Goal: Task Accomplishment & Management: Use online tool/utility

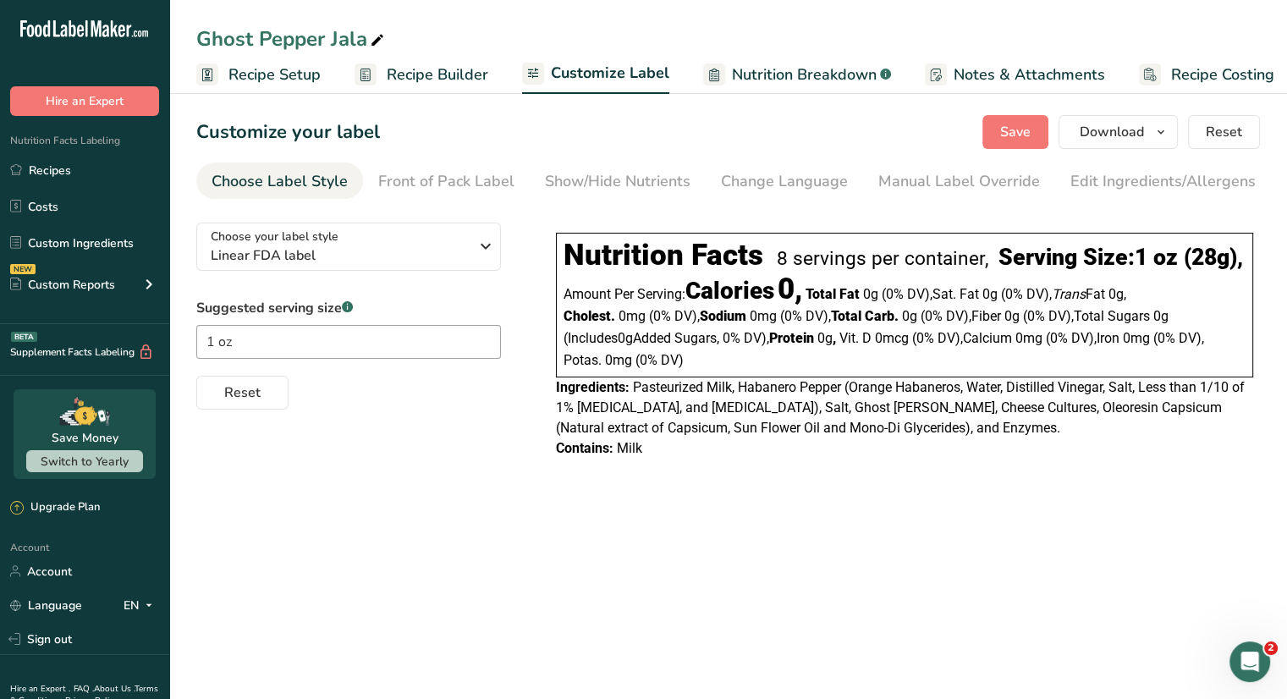
scroll to position [0, 14]
click at [538, 312] on div "Choose your label style Linear FDA label USA (FDA) Standard FDA label Tabular F…" at bounding box center [728, 342] width 1064 height 267
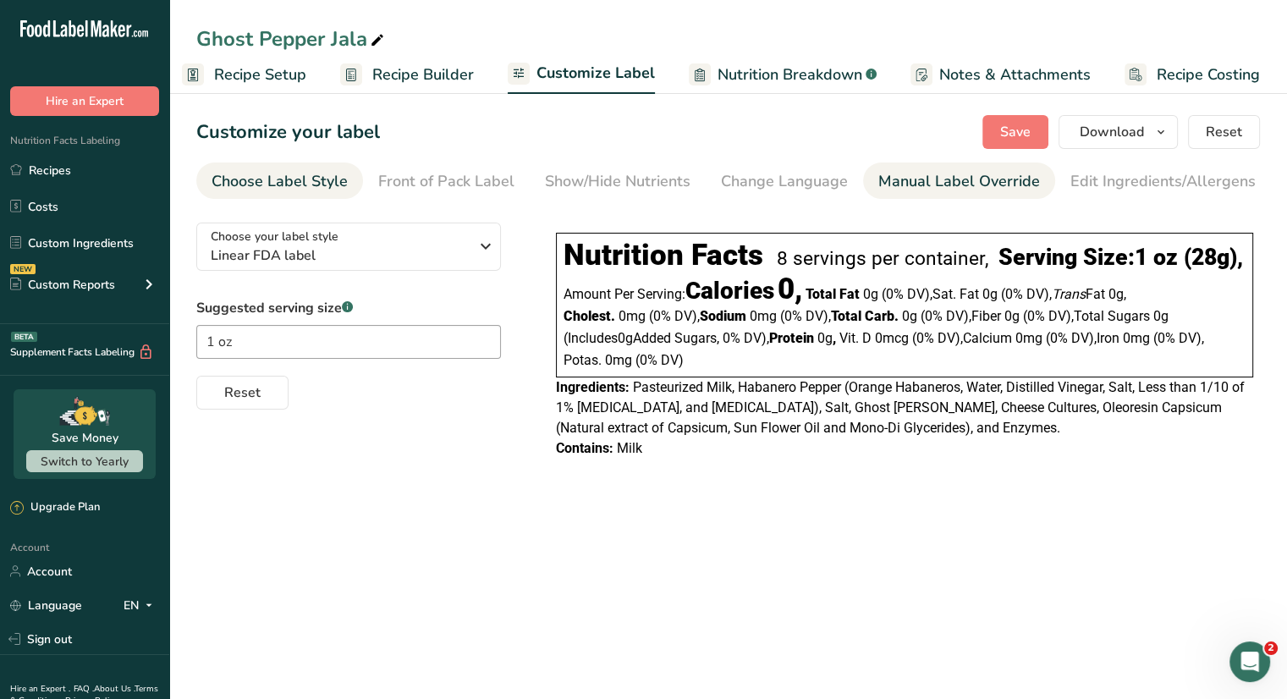
click at [966, 187] on div "Manual Label Override" at bounding box center [960, 181] width 162 height 23
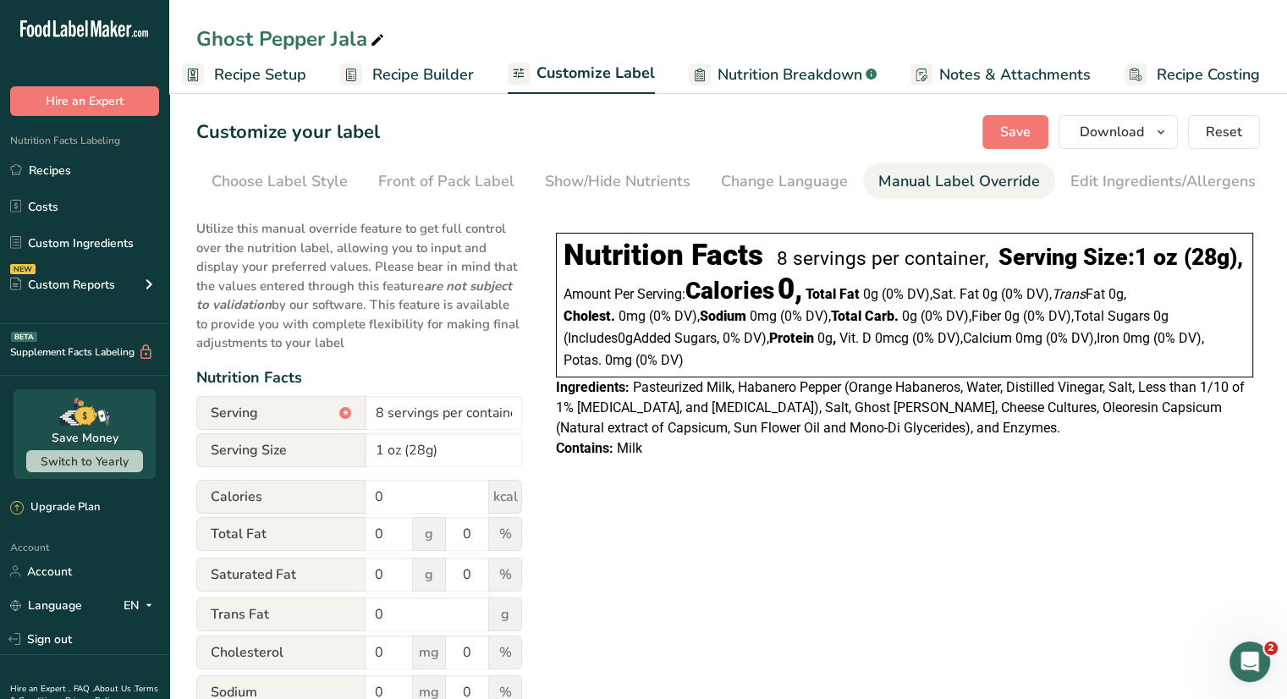
scroll to position [0, 166]
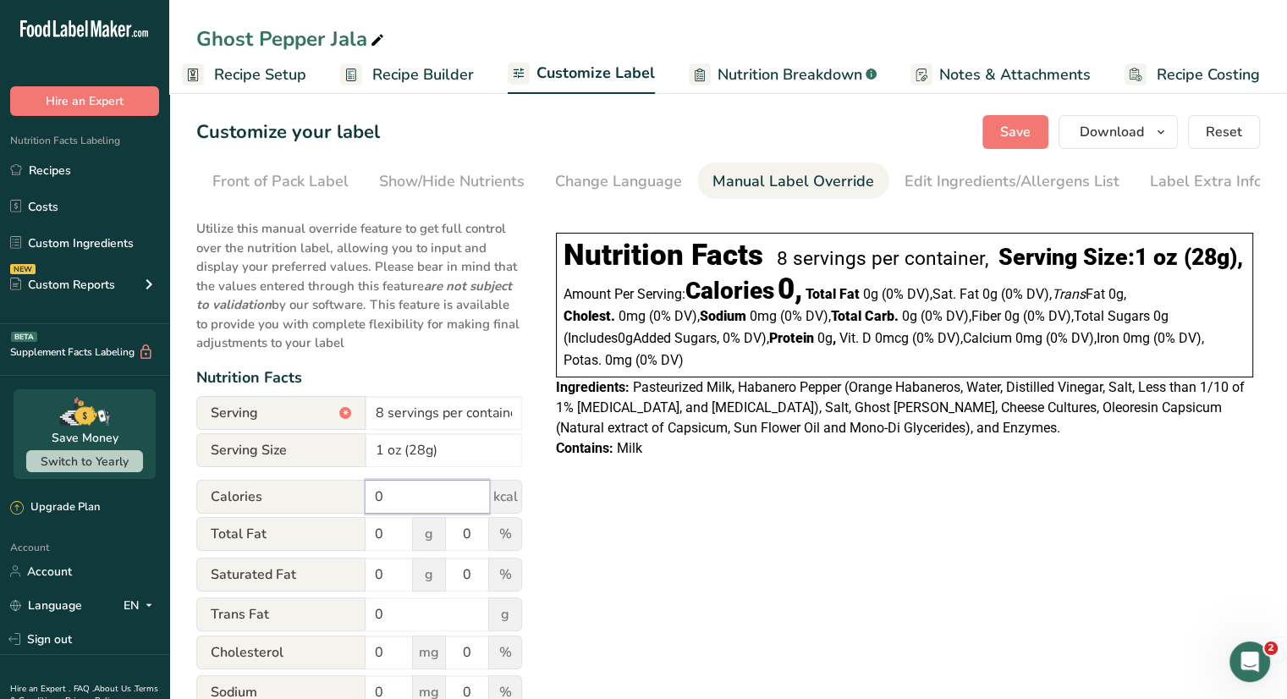
drag, startPoint x: 389, startPoint y: 502, endPoint x: 359, endPoint y: 503, distance: 30.5
click at [358, 503] on div "Calories 0 kcal" at bounding box center [359, 497] width 326 height 34
type input "100"
drag, startPoint x: 383, startPoint y: 538, endPoint x: 353, endPoint y: 529, distance: 31.9
click at [349, 534] on div "Total Fat 0 g 0 %" at bounding box center [359, 535] width 326 height 36
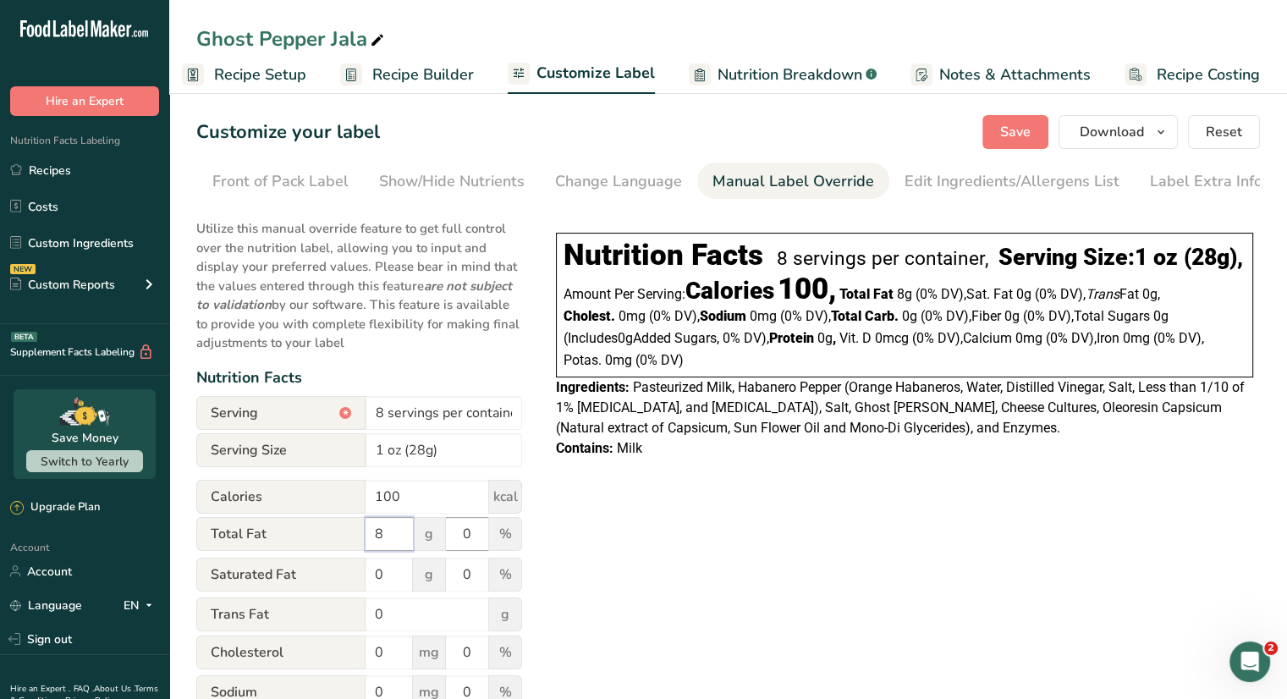
type input "8"
drag, startPoint x: 471, startPoint y: 543, endPoint x: 441, endPoint y: 542, distance: 29.6
click at [441, 542] on div "Total Fat 8 g 0 %" at bounding box center [359, 535] width 326 height 36
type input "10"
drag, startPoint x: 389, startPoint y: 581, endPoint x: 345, endPoint y: 577, distance: 44.1
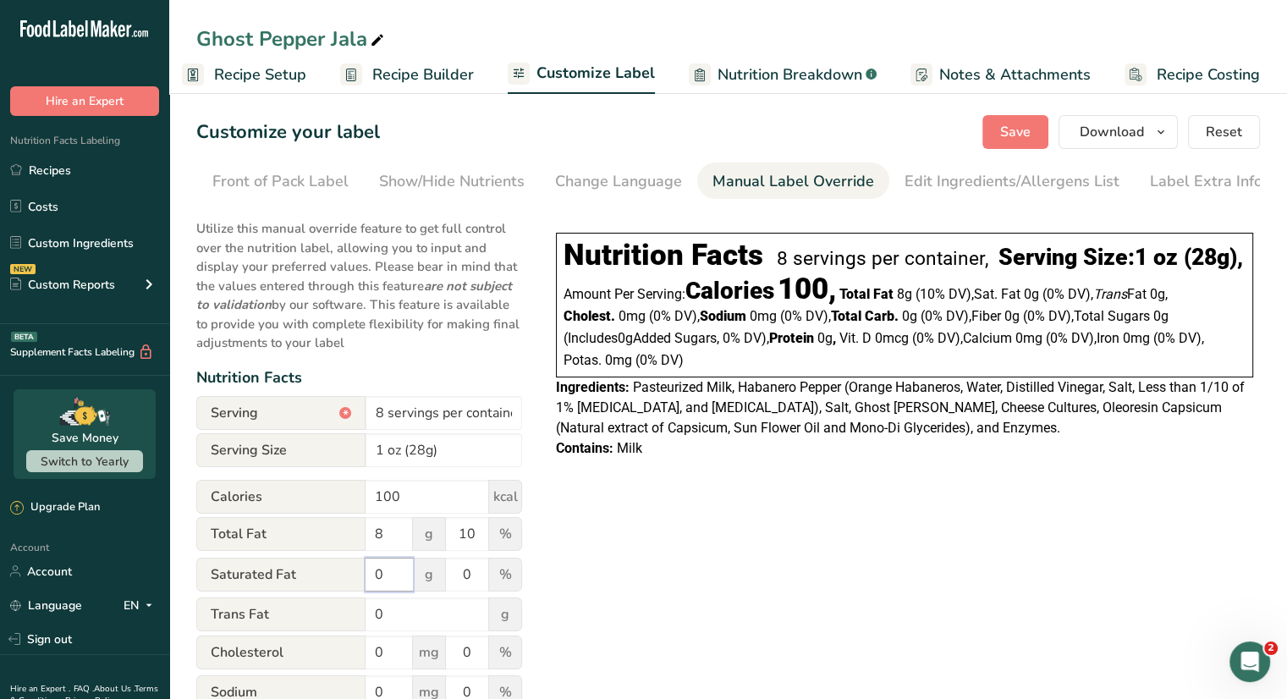
click at [346, 578] on div "Saturated Fat 0 g 0 %" at bounding box center [359, 576] width 326 height 36
type input "5"
drag, startPoint x: 476, startPoint y: 577, endPoint x: 416, endPoint y: 578, distance: 59.3
click at [416, 581] on div "Saturated Fat 5 g 0 %" at bounding box center [359, 576] width 326 height 36
type input "25"
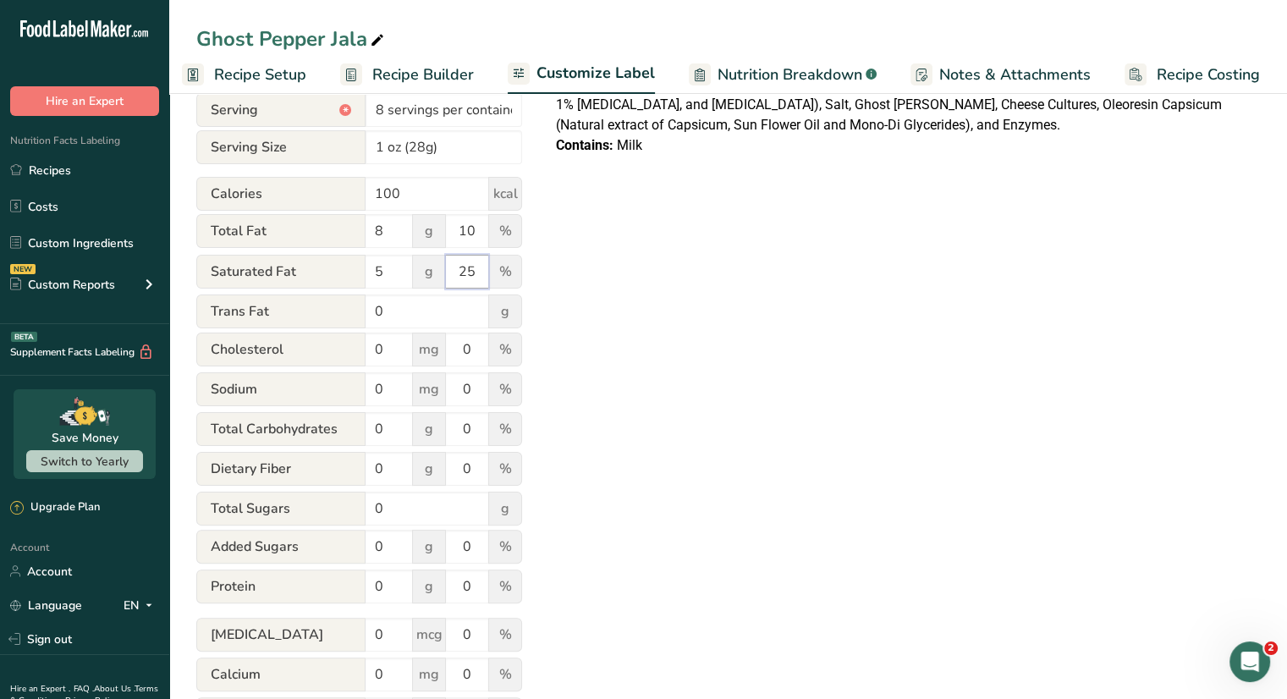
scroll to position [339, 0]
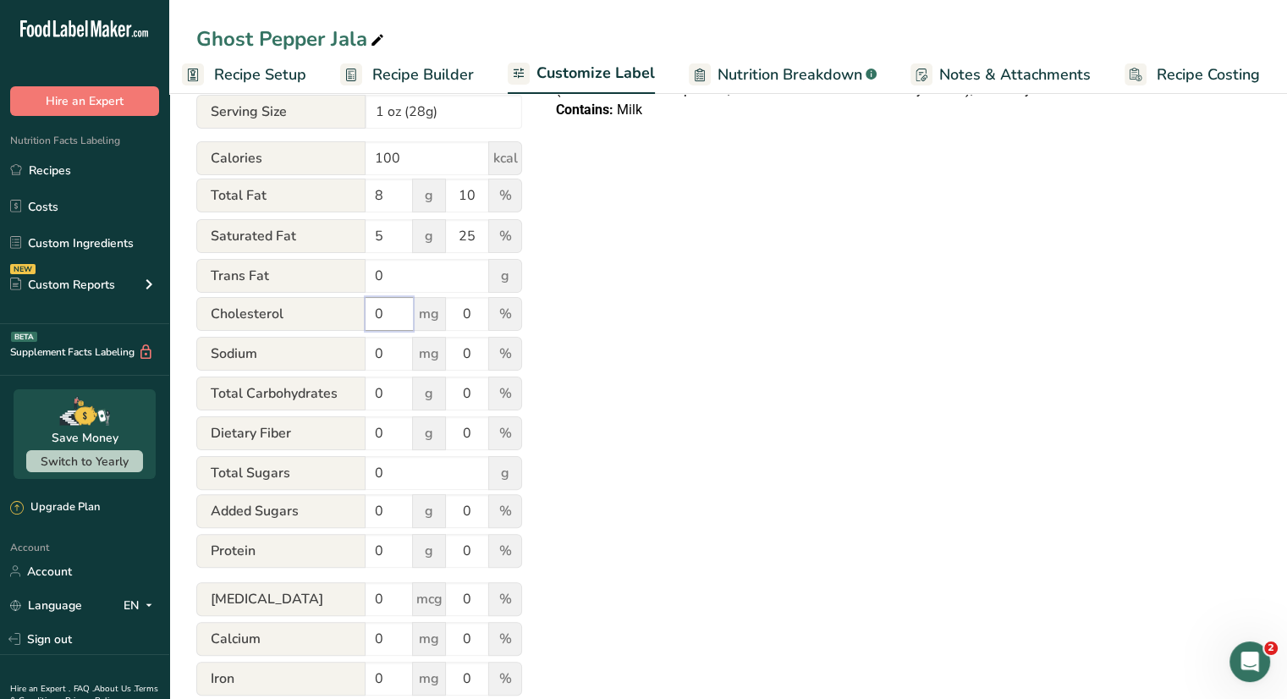
drag, startPoint x: 386, startPoint y: 313, endPoint x: 342, endPoint y: 310, distance: 44.1
click at [341, 312] on div "[MEDICAL_DATA] 0 mg 0 %" at bounding box center [359, 315] width 326 height 36
type input "25"
drag, startPoint x: 474, startPoint y: 312, endPoint x: 444, endPoint y: 308, distance: 30.7
click at [443, 311] on div "[MEDICAL_DATA] 25 mg 0 %" at bounding box center [359, 315] width 326 height 36
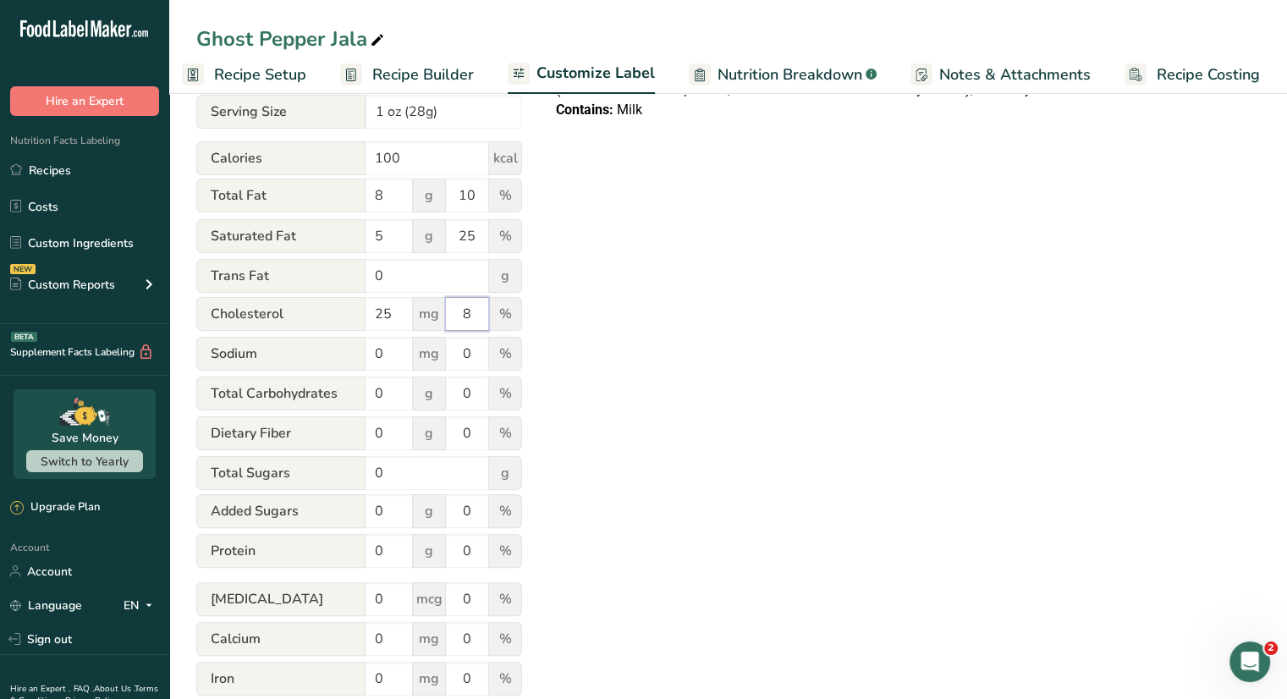
type input "8"
click at [645, 360] on div "Choose your label style Linear FDA label USA (FDA) Standard FDA label Tabular F…" at bounding box center [728, 323] width 1064 height 906
drag, startPoint x: 389, startPoint y: 360, endPoint x: 332, endPoint y: 356, distance: 57.7
click at [332, 357] on div "Sodium 0 mg 0 %" at bounding box center [359, 355] width 326 height 36
type input "190"
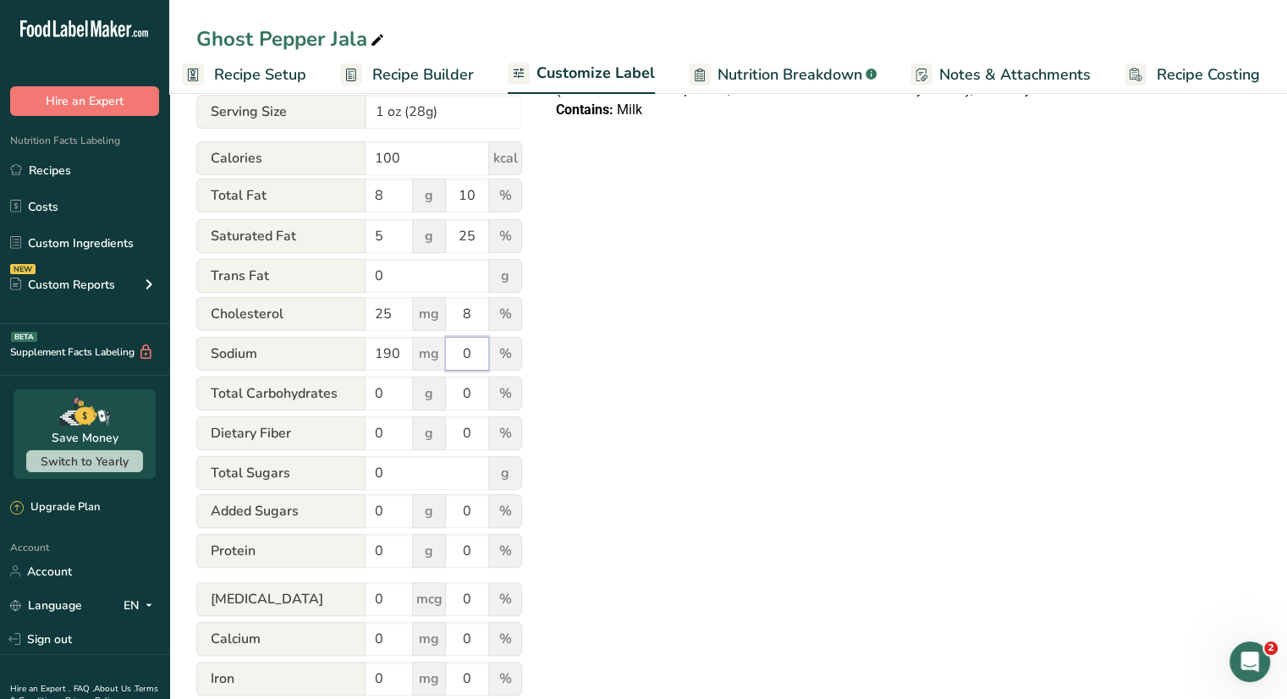
drag, startPoint x: 468, startPoint y: 359, endPoint x: 440, endPoint y: 356, distance: 28.0
click at [439, 357] on div "Sodium 190 mg 0 %" at bounding box center [359, 355] width 326 height 36
type input "8"
click at [386, 437] on input "0" at bounding box center [389, 433] width 47 height 34
drag, startPoint x: 385, startPoint y: 395, endPoint x: 348, endPoint y: 396, distance: 37.3
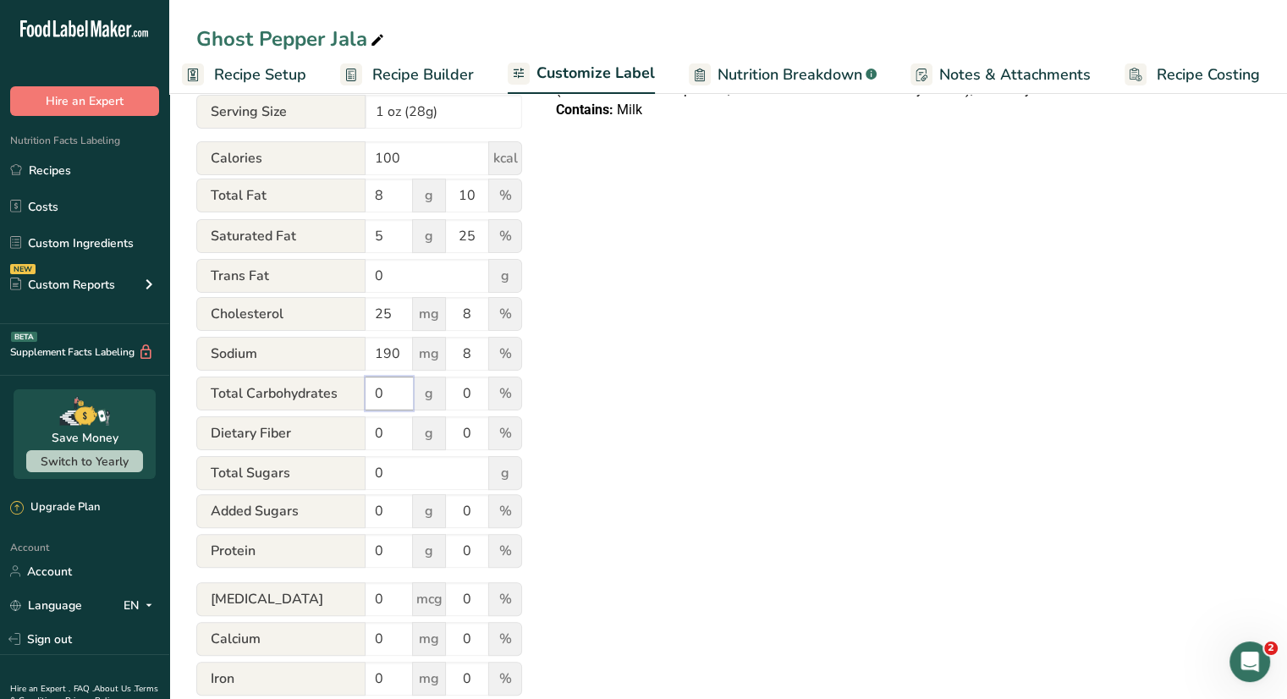
click at [348, 396] on div "Total Carbohydrates 0 g 0 %" at bounding box center [359, 395] width 326 height 36
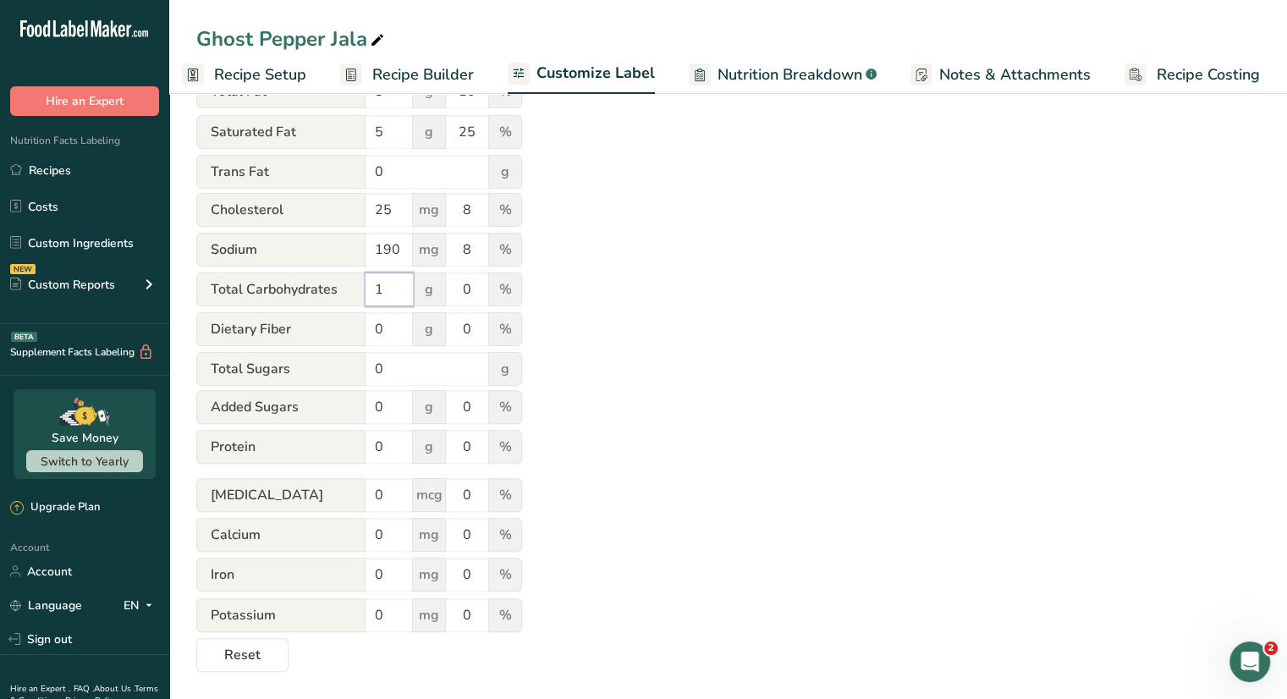
scroll to position [447, 0]
type input "1"
drag, startPoint x: 386, startPoint y: 535, endPoint x: 351, endPoint y: 529, distance: 35.2
click at [351, 530] on div "Calcium 0 mg 0 %" at bounding box center [359, 536] width 326 height 36
type input "174"
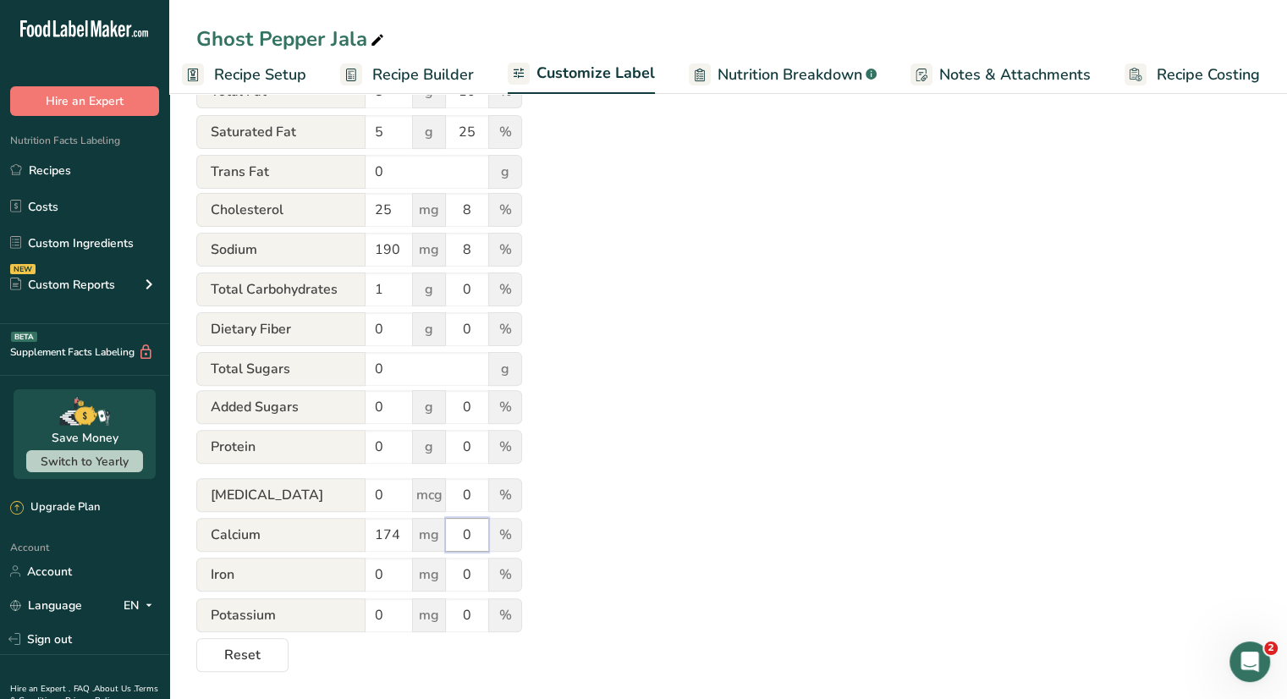
drag, startPoint x: 466, startPoint y: 536, endPoint x: 444, endPoint y: 536, distance: 22.9
click at [444, 538] on div "Calcium 174 mg 0 %" at bounding box center [359, 536] width 326 height 36
type input "15"
drag, startPoint x: 383, startPoint y: 615, endPoint x: 344, endPoint y: 608, distance: 39.5
click at [344, 609] on div "Potassium 0 mg 0 %" at bounding box center [359, 616] width 326 height 36
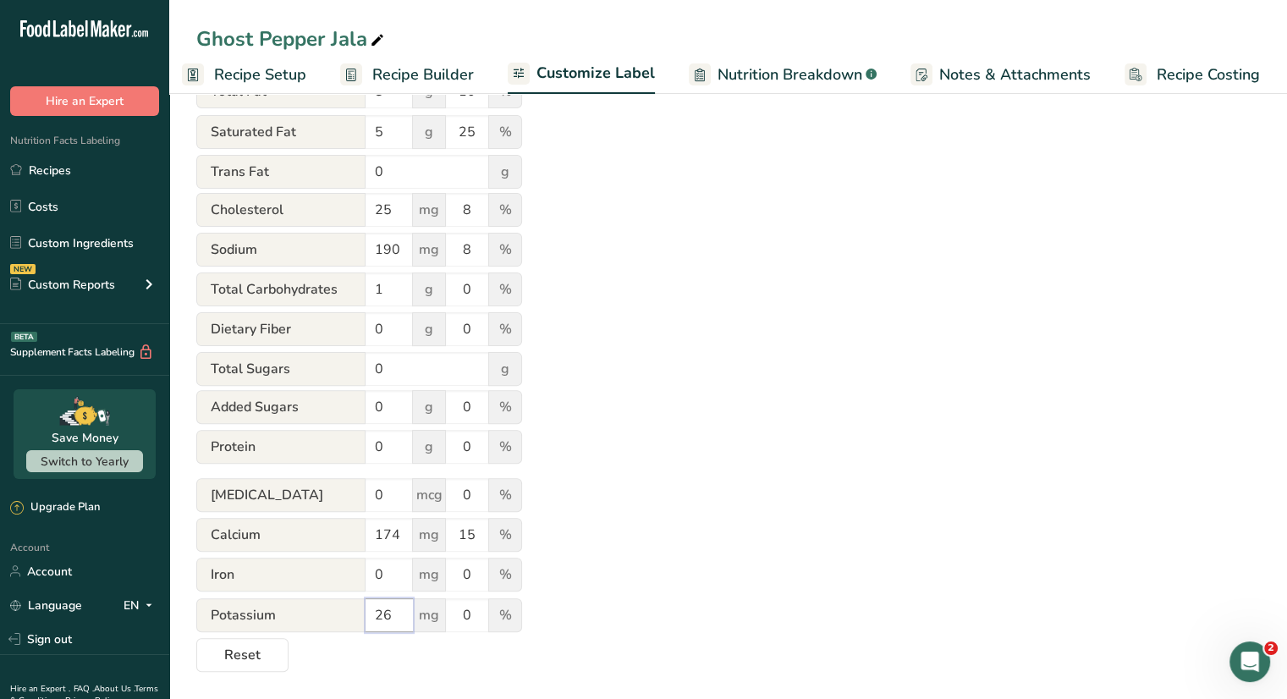
type input "26"
click at [725, 485] on div "Choose your label style Linear FDA label USA (FDA) Standard FDA label Tabular F…" at bounding box center [728, 219] width 1064 height 906
drag, startPoint x: 395, startPoint y: 446, endPoint x: 328, endPoint y: 446, distance: 66.9
click at [328, 446] on div "Protein 0 g 0 %" at bounding box center [359, 448] width 326 height 36
type input "6"
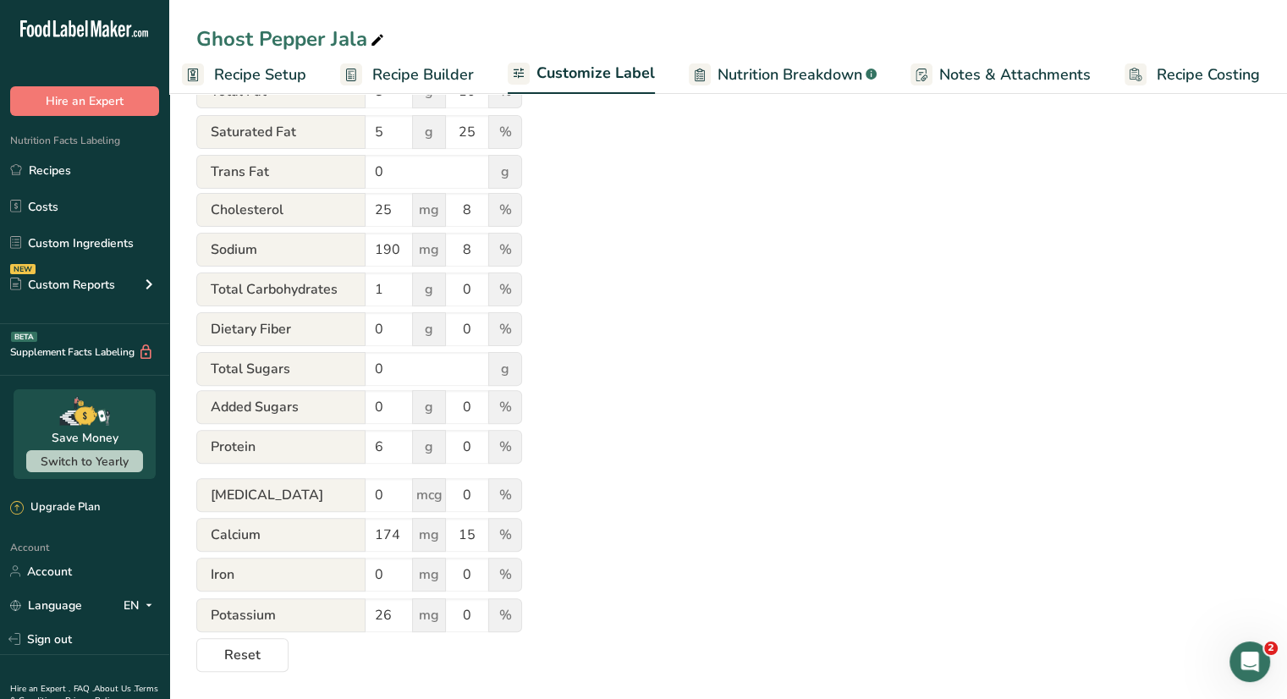
click at [701, 422] on div "Choose your label style Linear FDA label USA (FDA) Standard FDA label Tabular F…" at bounding box center [728, 219] width 1064 height 906
drag, startPoint x: 473, startPoint y: 449, endPoint x: 457, endPoint y: 449, distance: 16.1
click at [456, 449] on input "0" at bounding box center [467, 447] width 42 height 34
click at [841, 440] on div "Choose your label style Linear FDA label USA (FDA) Standard FDA label Tabular F…" at bounding box center [728, 219] width 1064 height 906
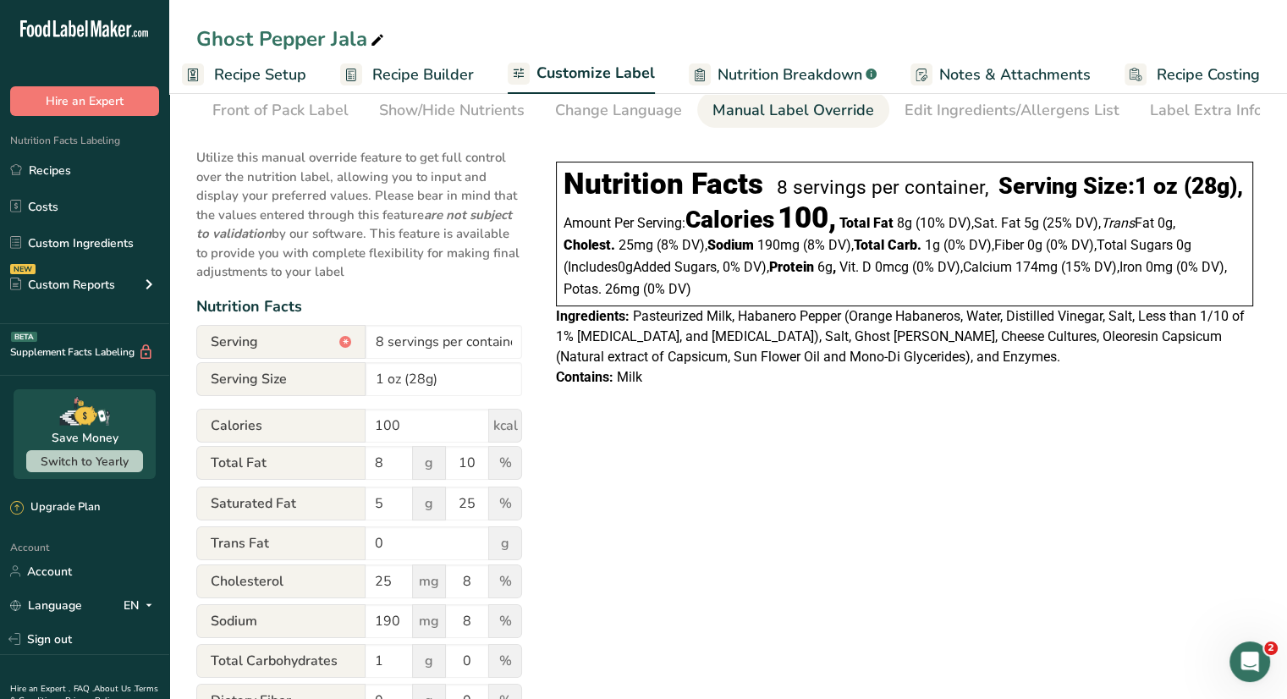
scroll to position [0, 0]
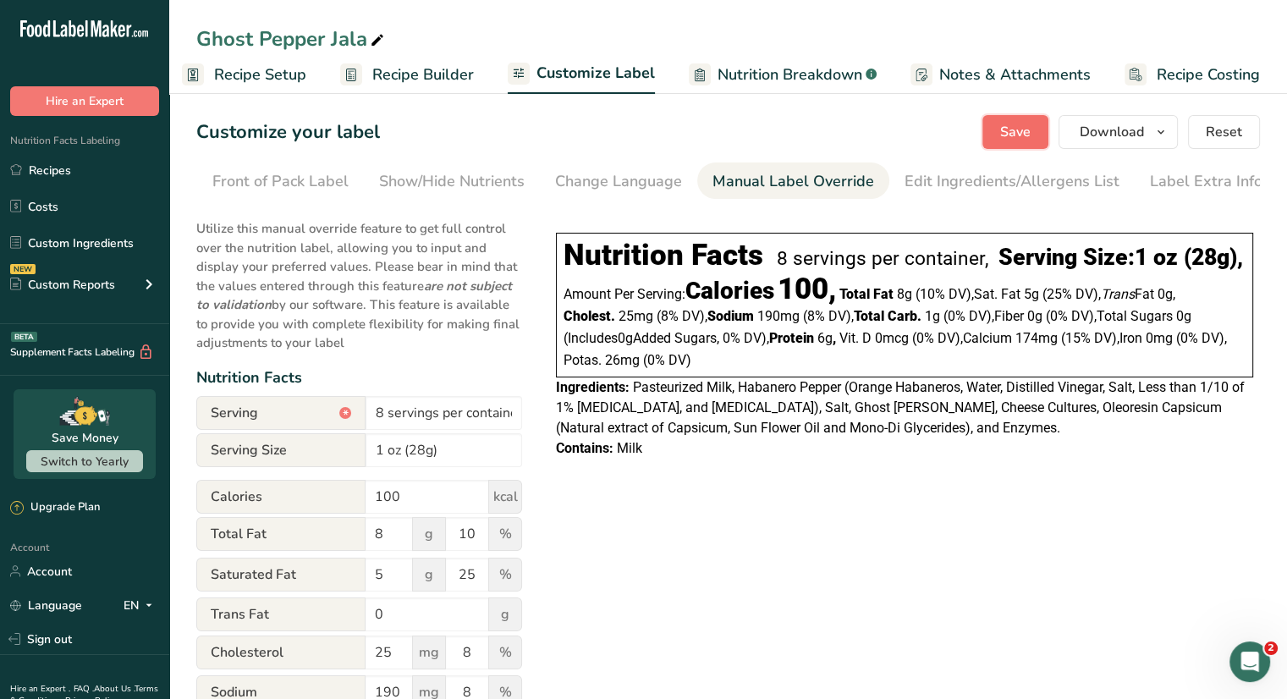
click at [1003, 129] on span "Save" at bounding box center [1016, 132] width 30 height 20
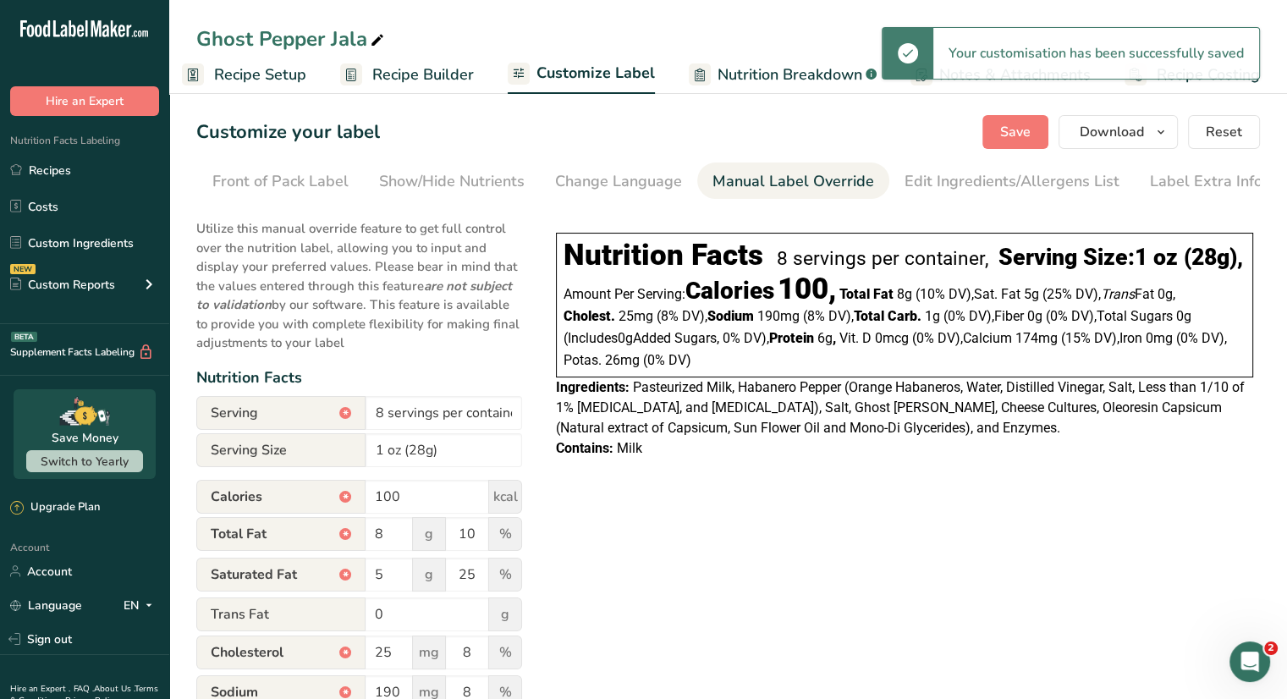
click at [378, 39] on icon at bounding box center [377, 41] width 15 height 24
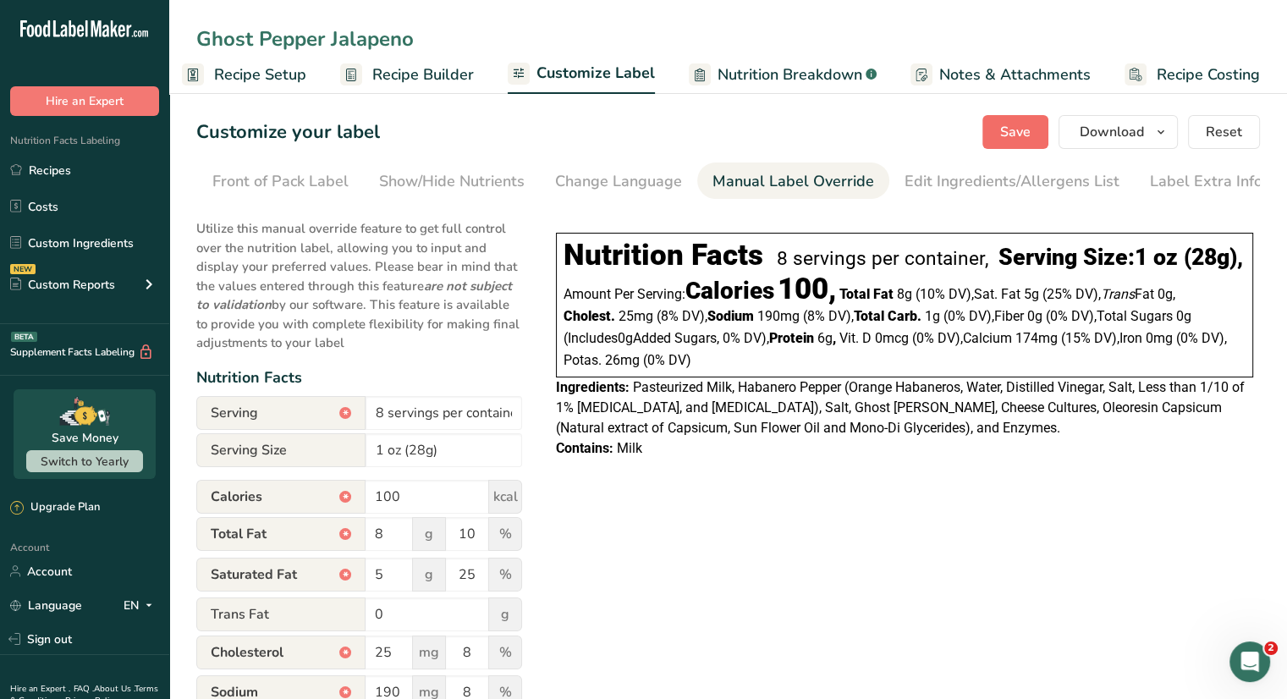
type input "Ghost Pepper Jalapeno"
click at [1005, 133] on span "Save" at bounding box center [1016, 132] width 30 height 20
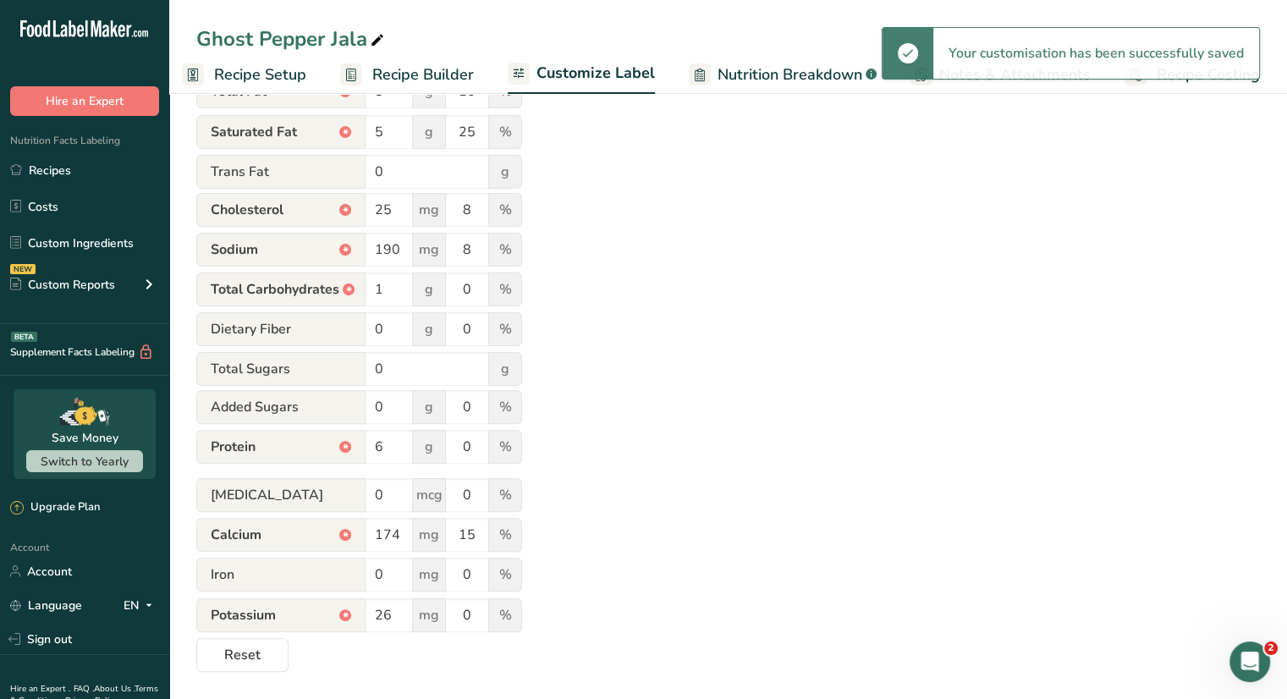
scroll to position [447, 0]
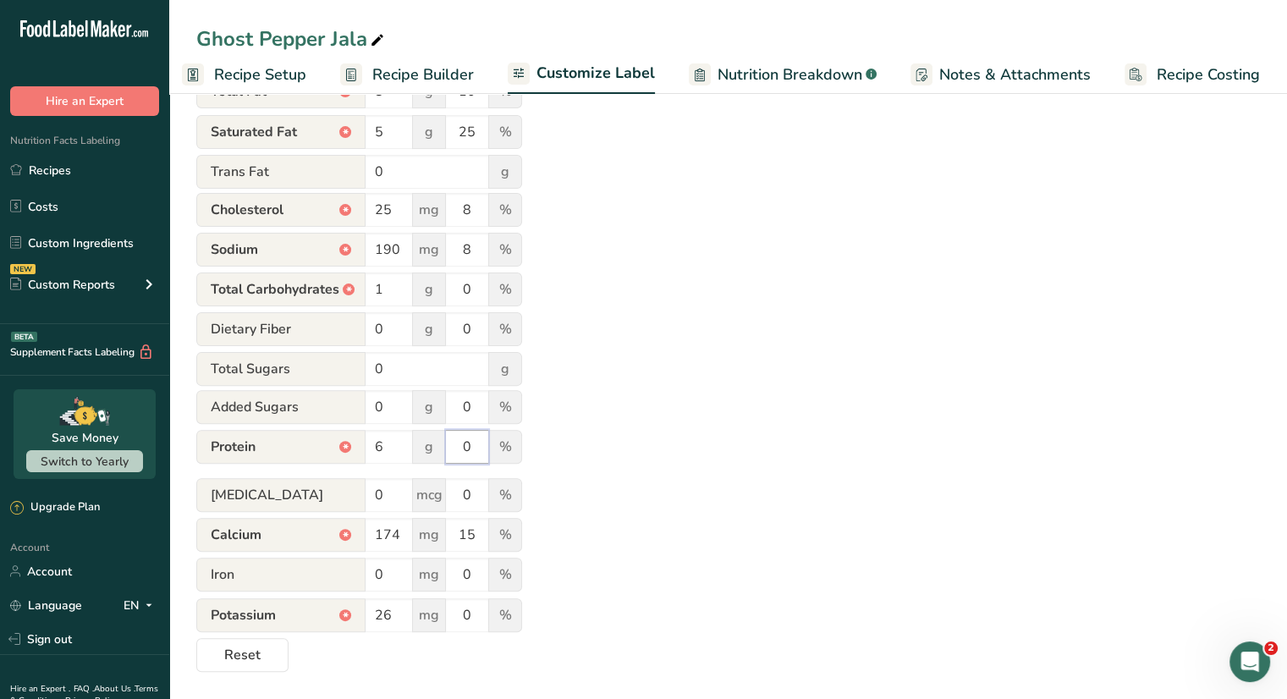
drag, startPoint x: 475, startPoint y: 445, endPoint x: 453, endPoint y: 446, distance: 22.0
click at [453, 446] on input "0" at bounding box center [467, 447] width 42 height 34
drag, startPoint x: 642, startPoint y: 382, endPoint x: 735, endPoint y: 356, distance: 95.7
click at [643, 382] on div "Choose your label style Linear FDA label USA (FDA) Standard FDA label Tabular F…" at bounding box center [728, 219] width 1064 height 906
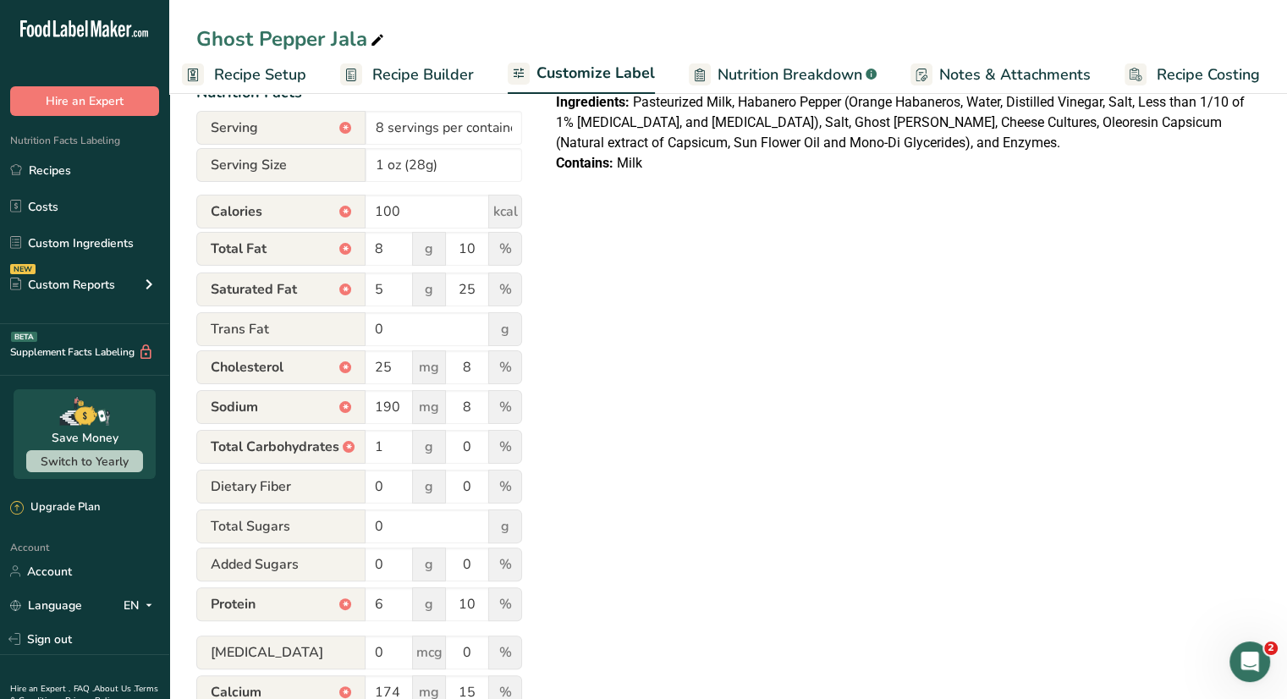
scroll to position [423, 0]
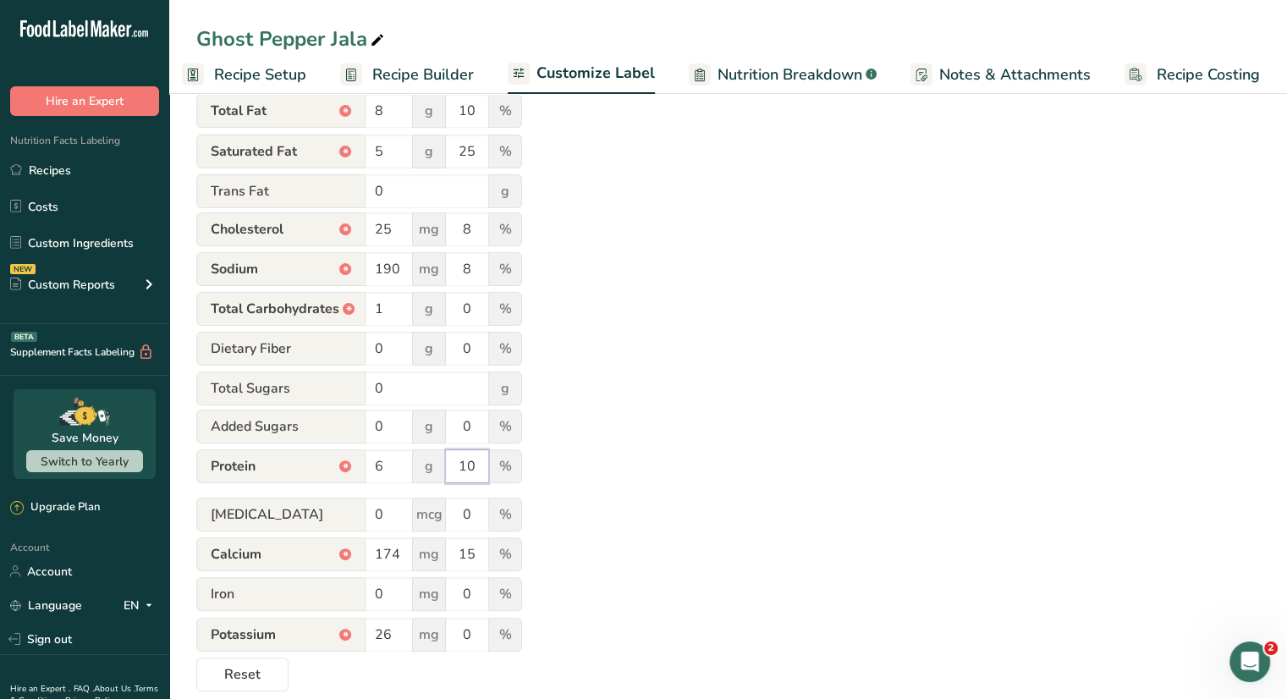
click at [476, 472] on input "10" at bounding box center [467, 466] width 42 height 34
type input "12"
click at [805, 378] on div "Choose your label style Linear FDA label USA (FDA) Standard FDA label Tabular F…" at bounding box center [728, 239] width 1064 height 906
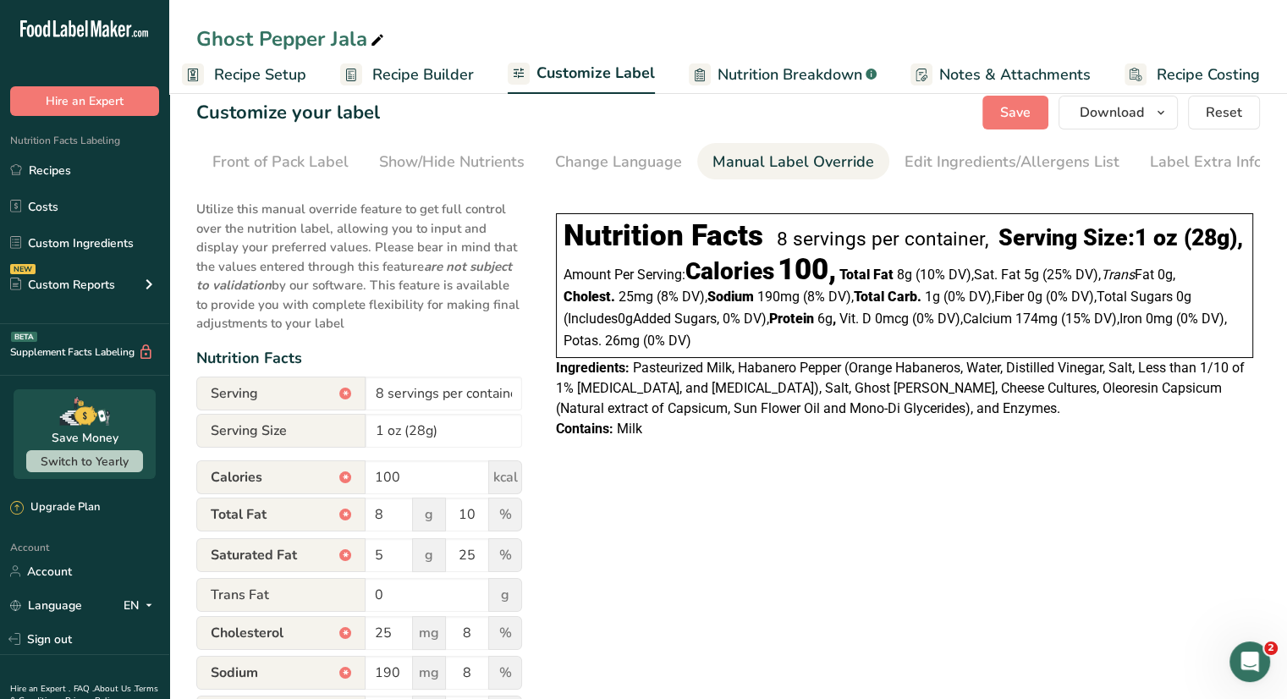
scroll to position [0, 0]
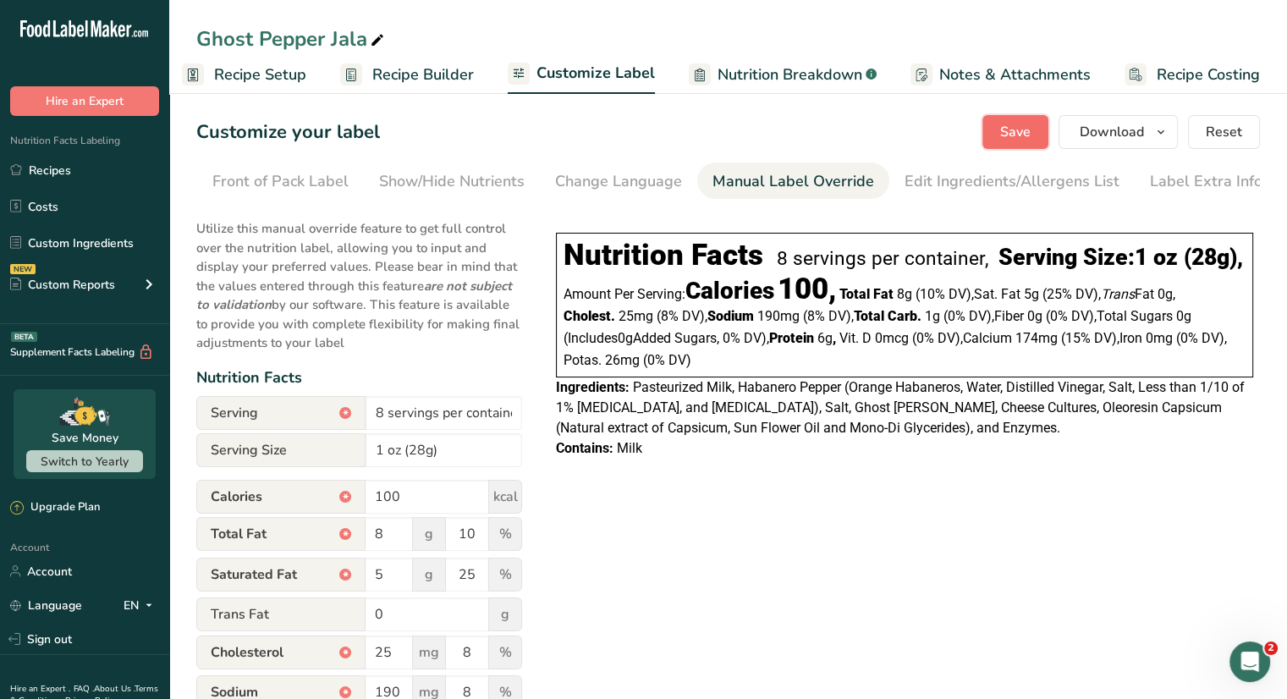
click at [1017, 130] on span "Save" at bounding box center [1016, 132] width 30 height 20
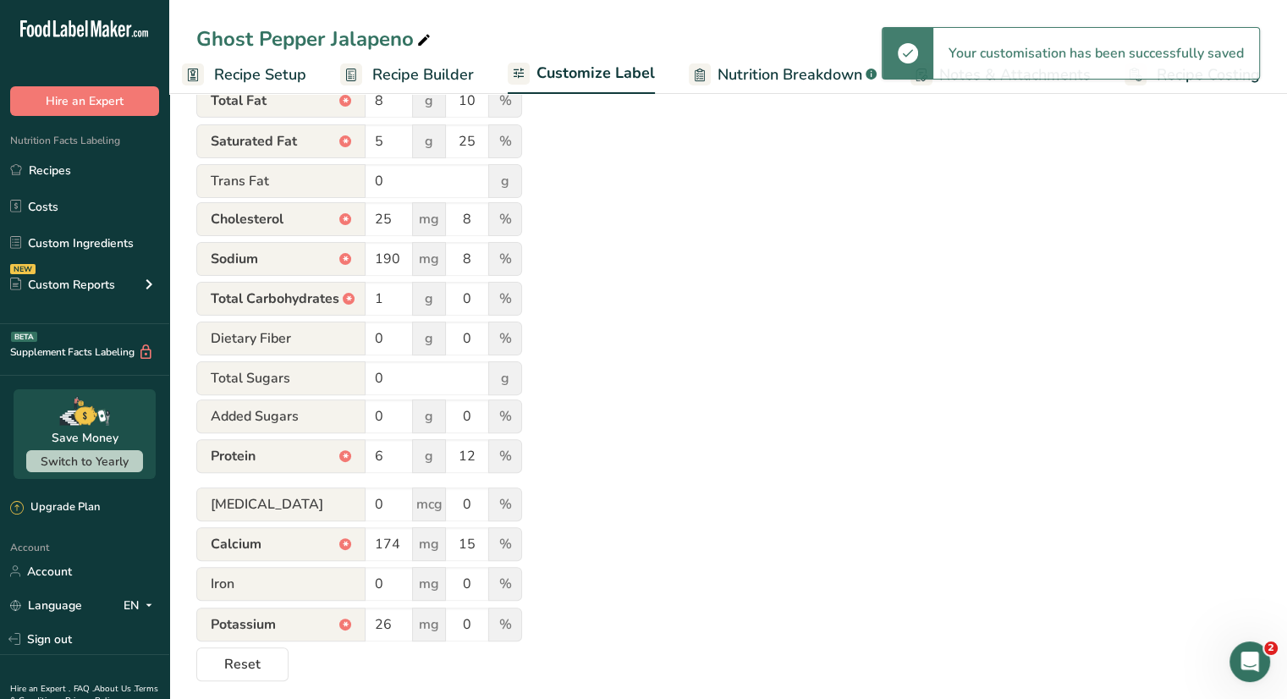
scroll to position [447, 0]
